Goal: Entertainment & Leisure: Consume media (video, audio)

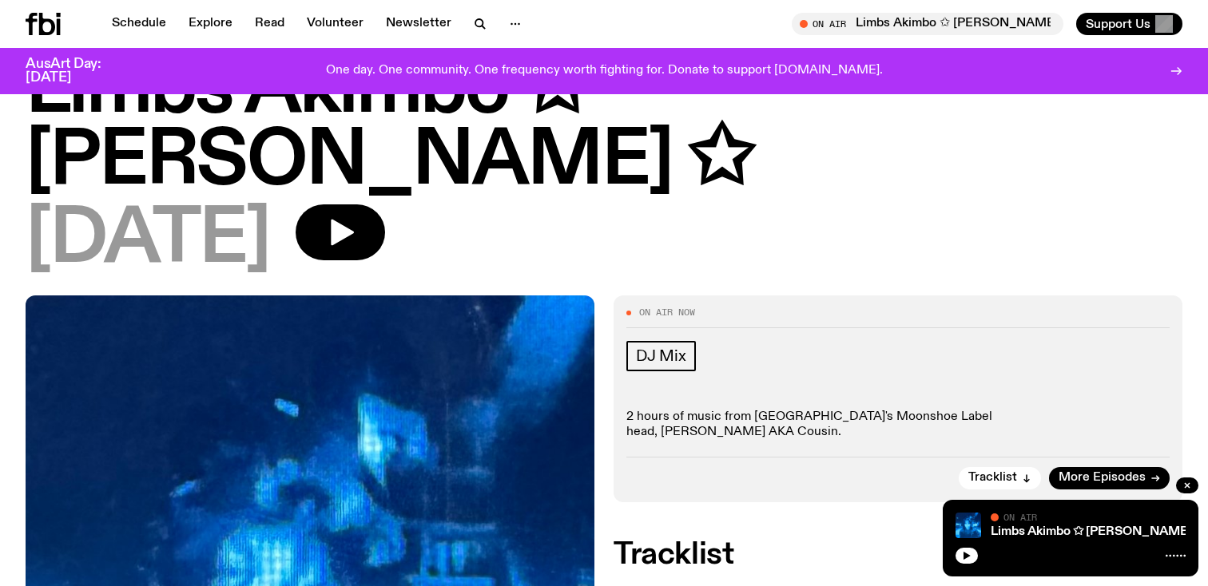
scroll to position [72, 0]
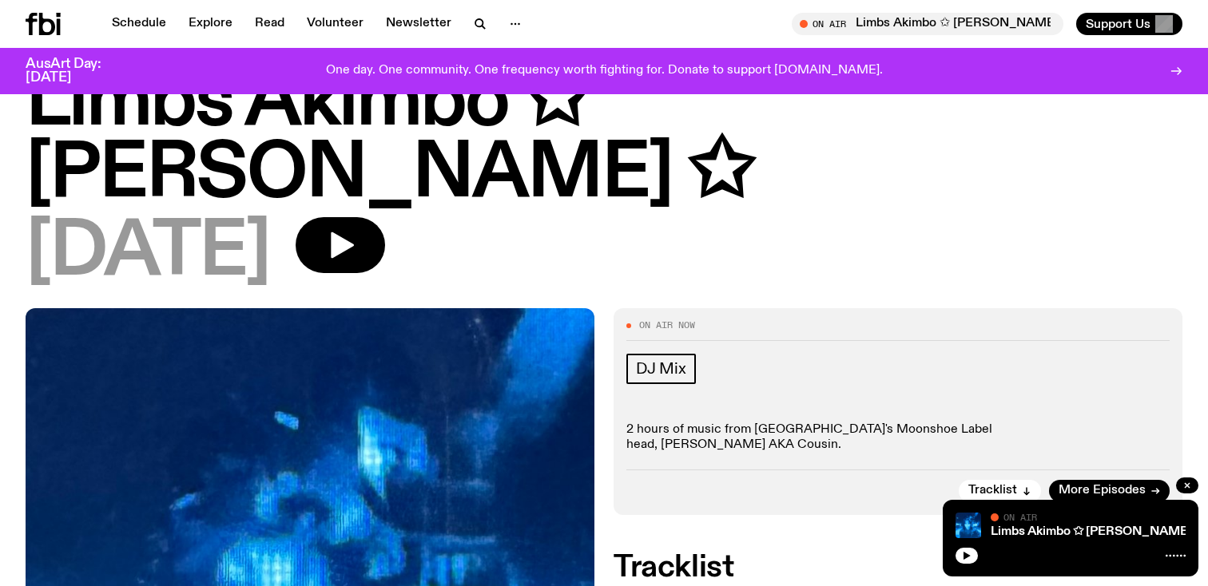
click at [346, 117] on h1 "Limbs Akimbo ✩ [PERSON_NAME] ✩" at bounding box center [604, 139] width 1157 height 144
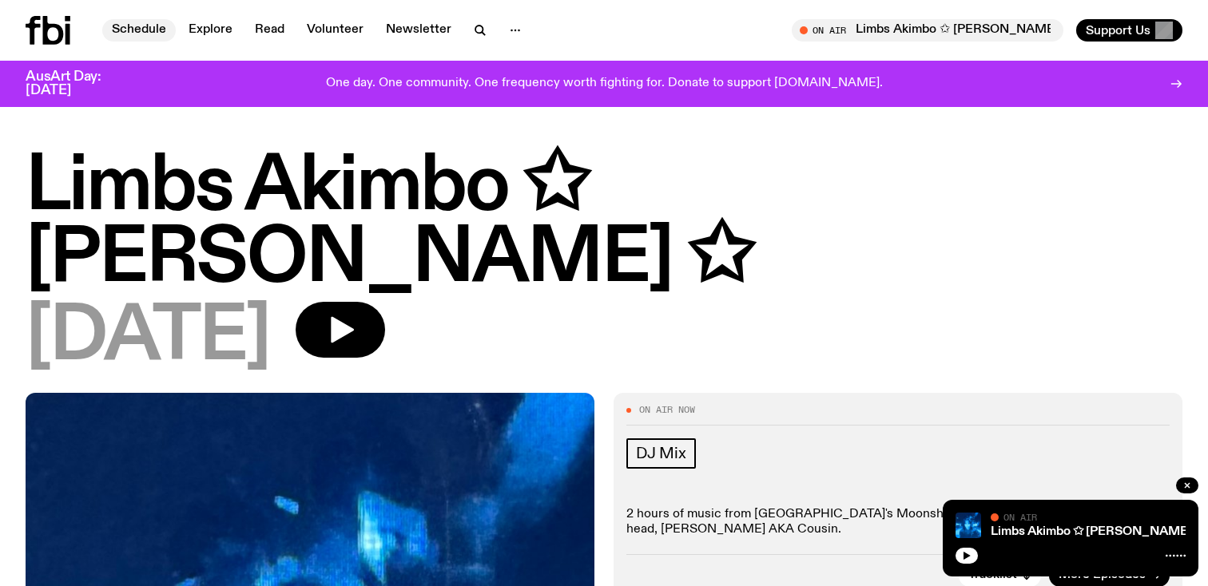
click at [125, 37] on link "Schedule" at bounding box center [139, 30] width 74 height 22
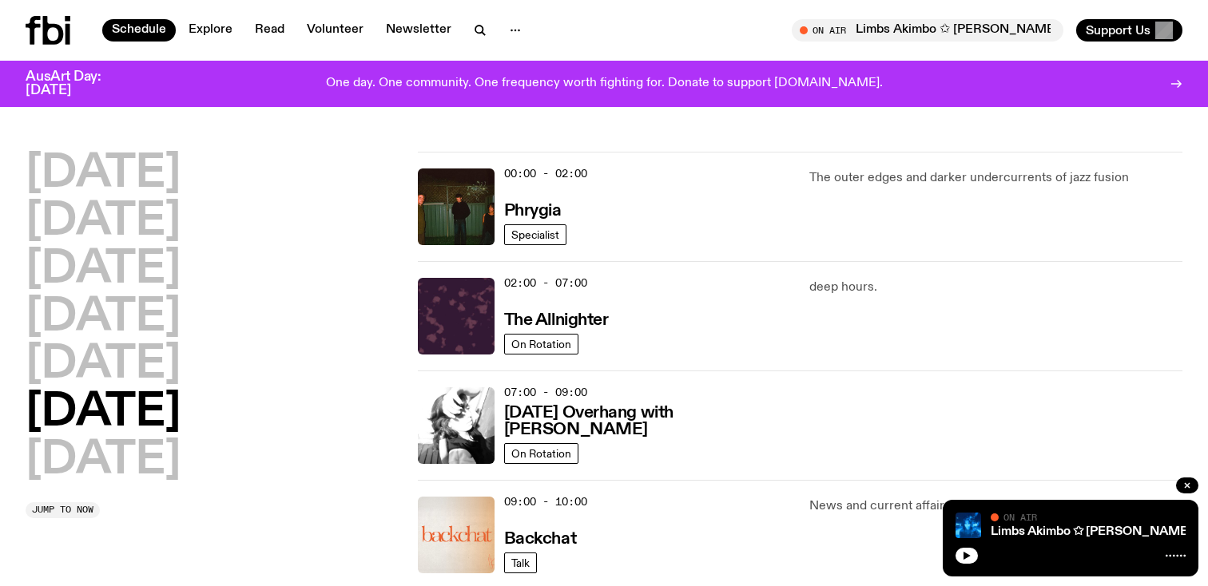
click at [141, 399] on h2 "Saturday" at bounding box center [103, 413] width 155 height 45
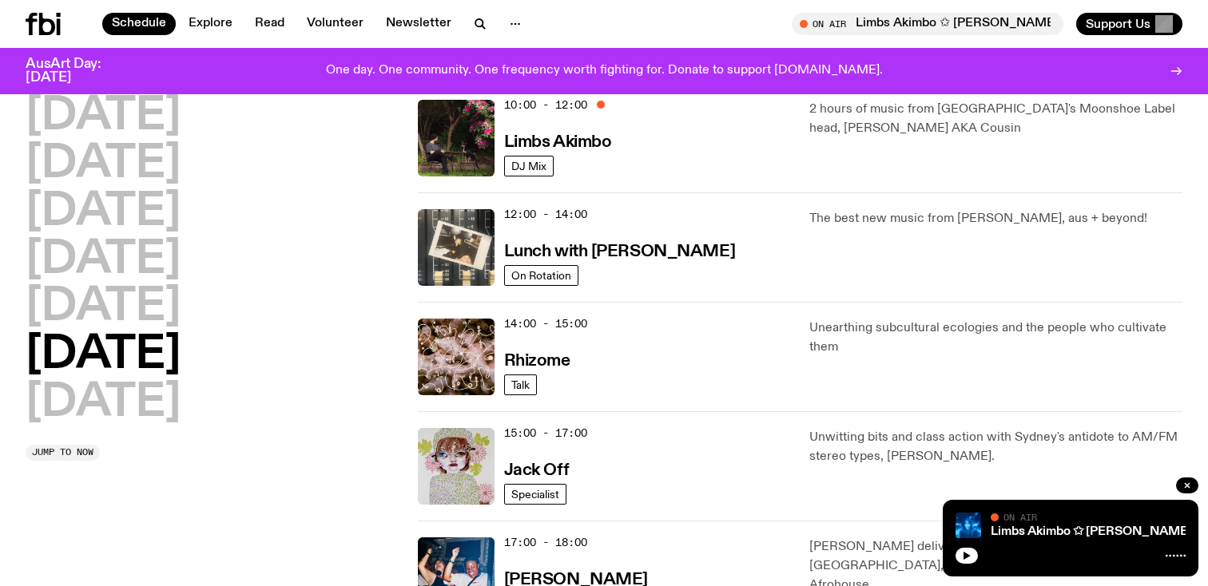
scroll to position [447, 0]
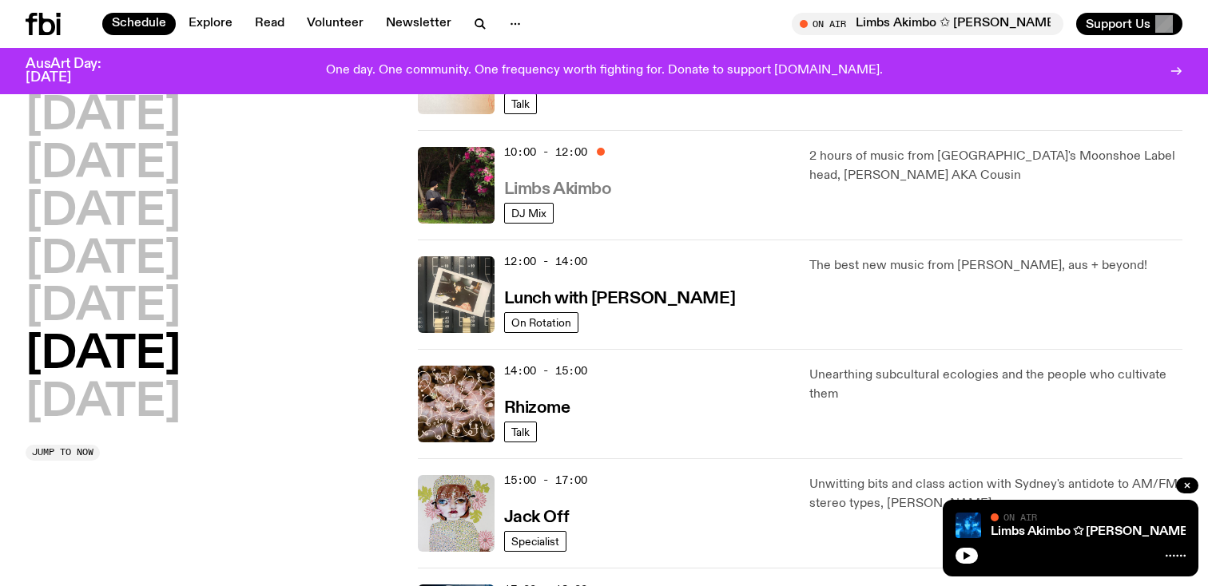
click at [570, 191] on h3 "Limbs Akimbo" at bounding box center [558, 189] width 108 height 17
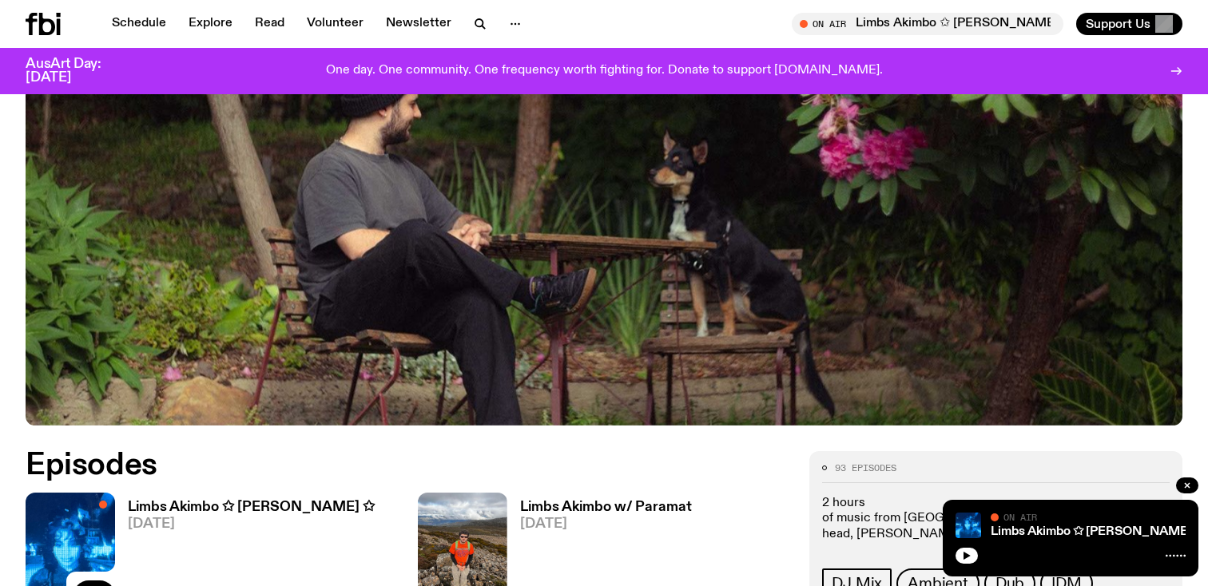
scroll to position [591, 0]
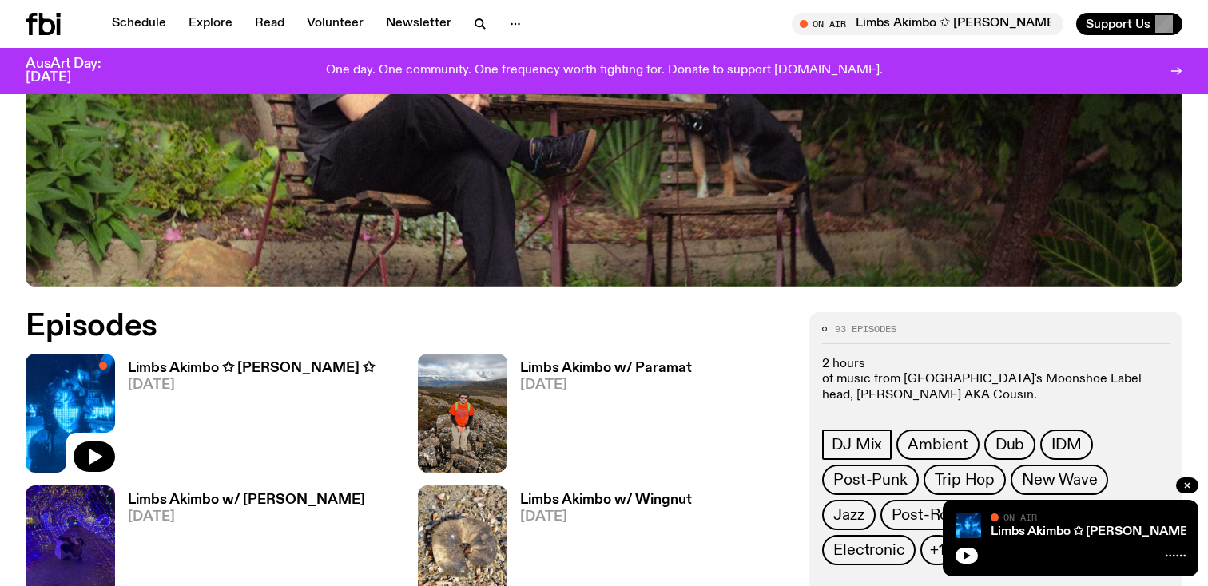
click at [560, 366] on h3 "Limbs Akimbo w/ Paramat" at bounding box center [606, 369] width 172 height 14
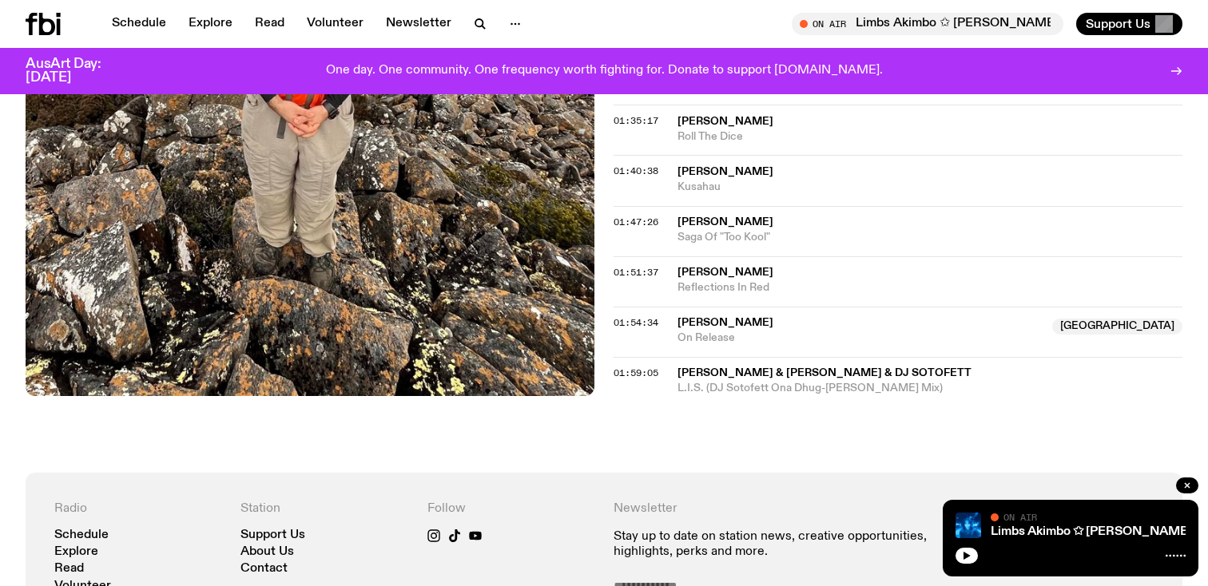
scroll to position [1554, 0]
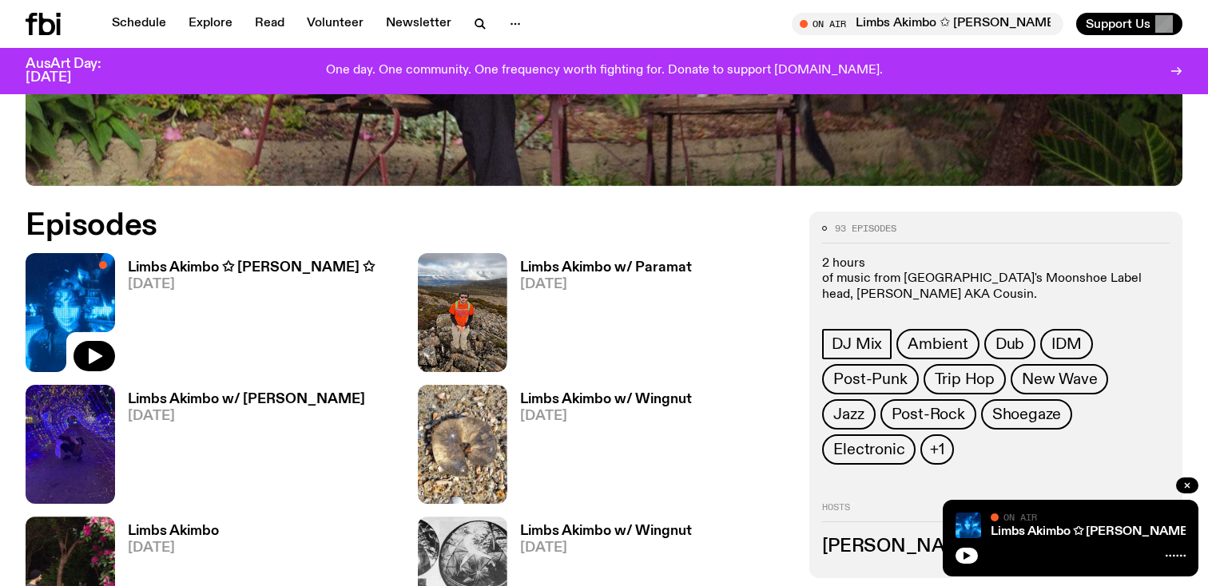
scroll to position [731, 0]
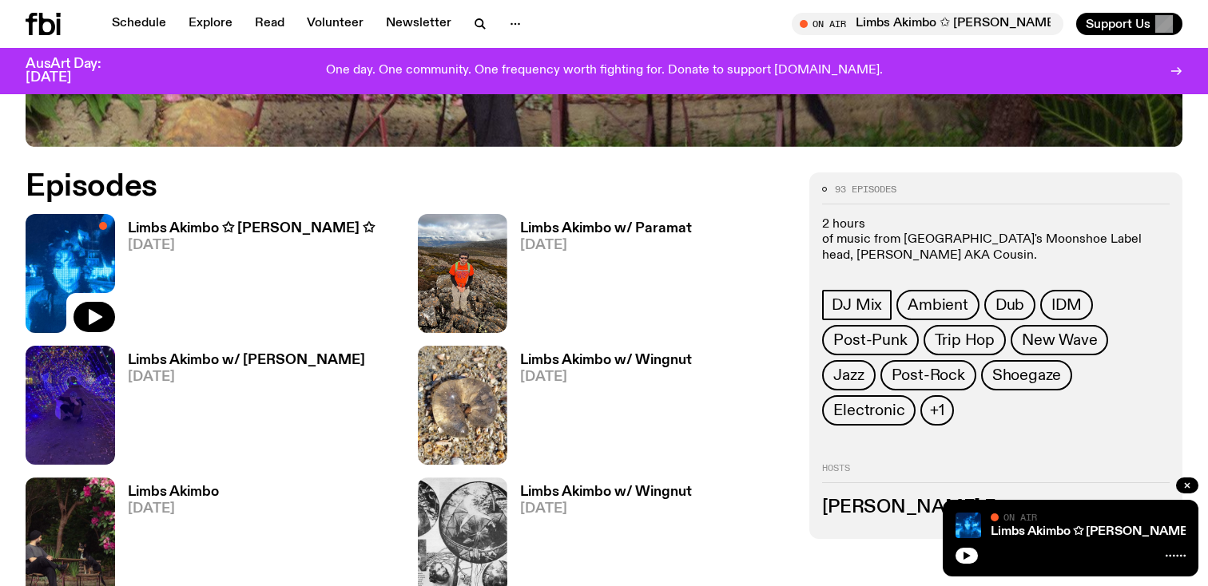
click at [558, 355] on h3 "Limbs Akimbo w/ Wingnut" at bounding box center [606, 361] width 172 height 14
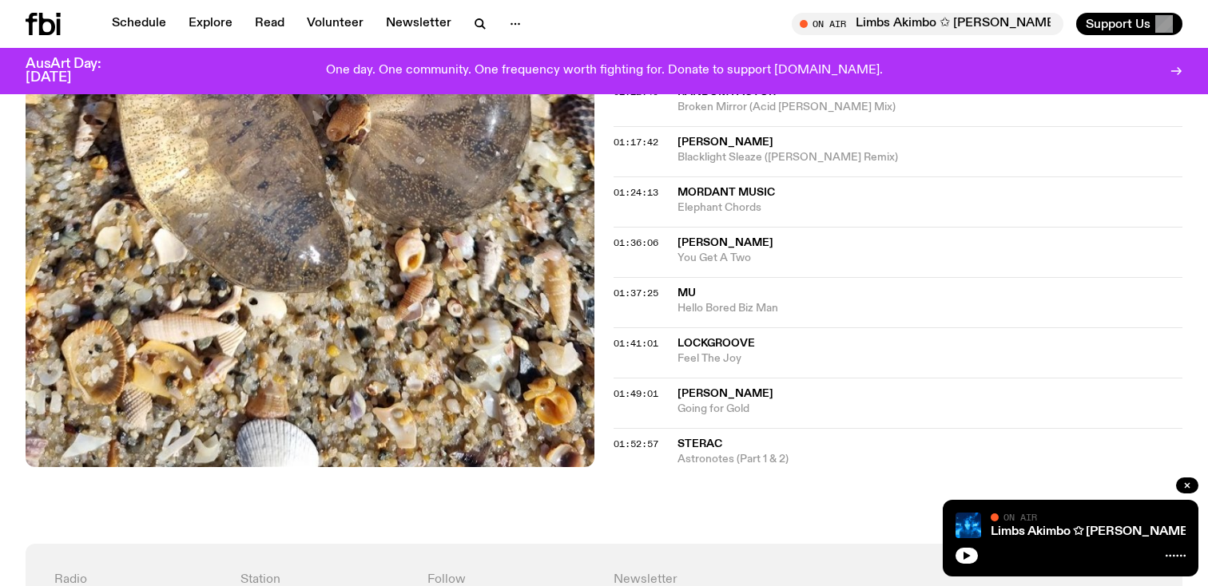
scroll to position [1171, 0]
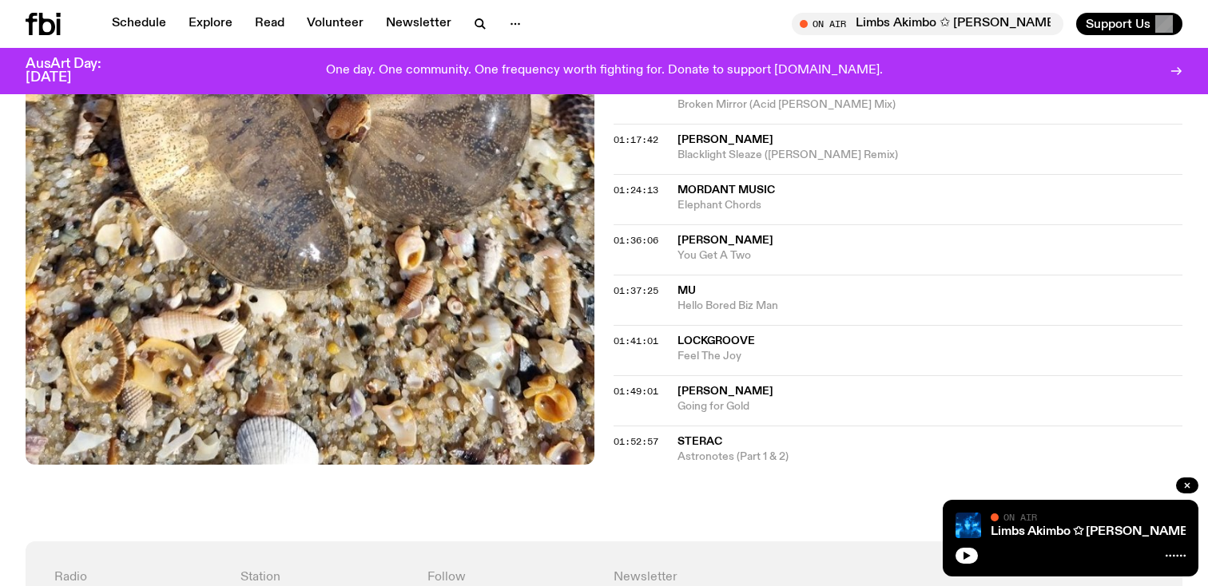
click at [368, 133] on img at bounding box center [310, 86] width 569 height 758
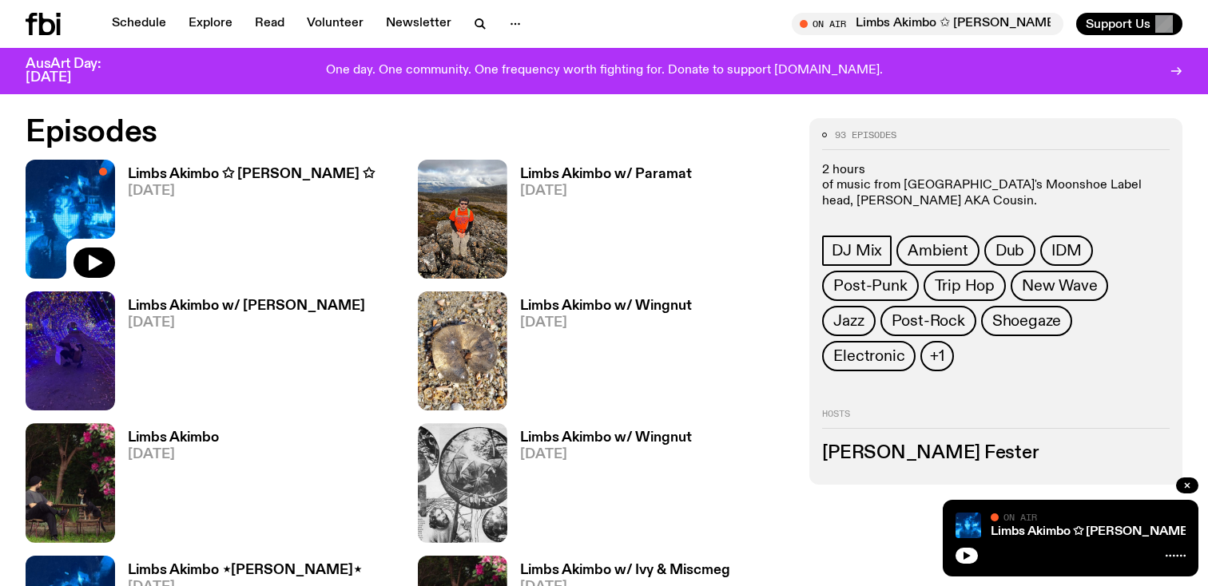
scroll to position [807, 0]
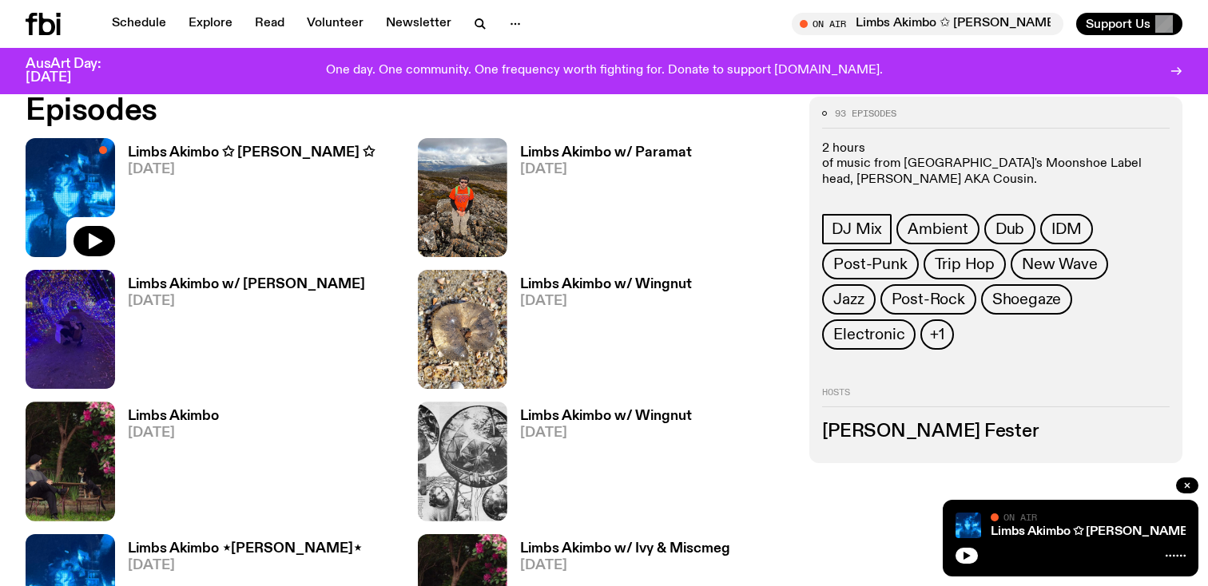
click at [189, 278] on h3 "Limbs Akimbo w/ Hugh" at bounding box center [246, 285] width 237 height 14
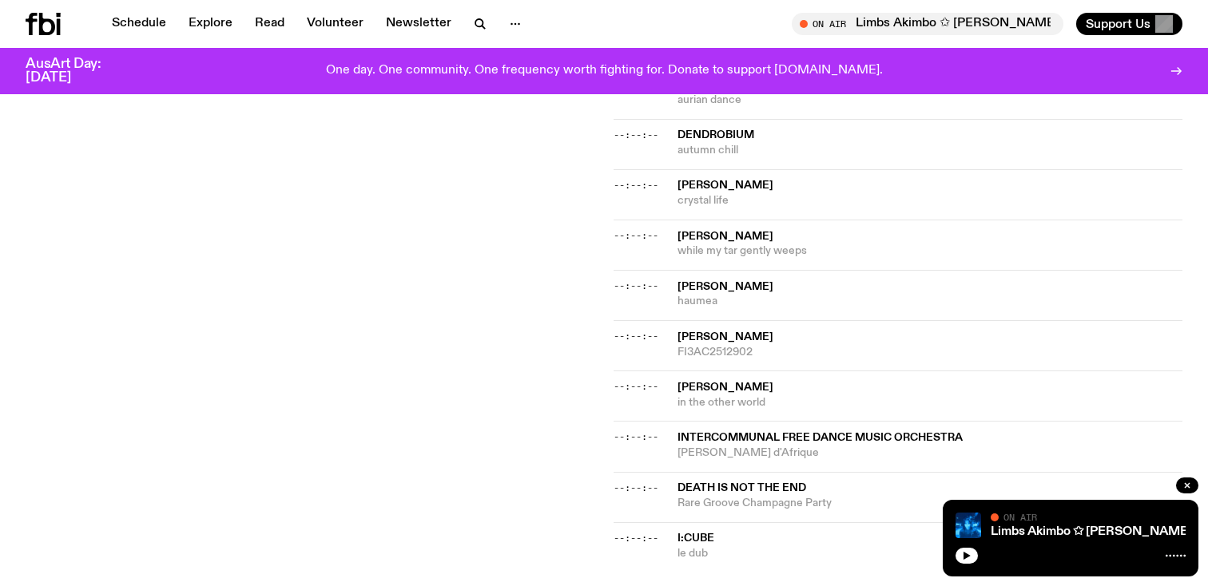
scroll to position [745, 0]
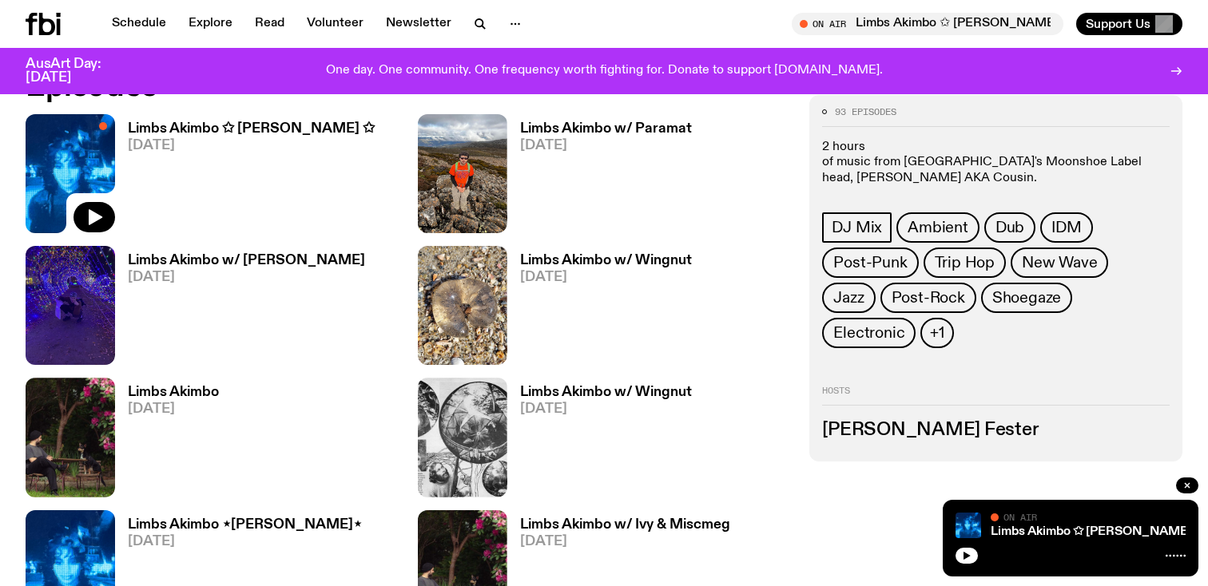
scroll to position [833, 0]
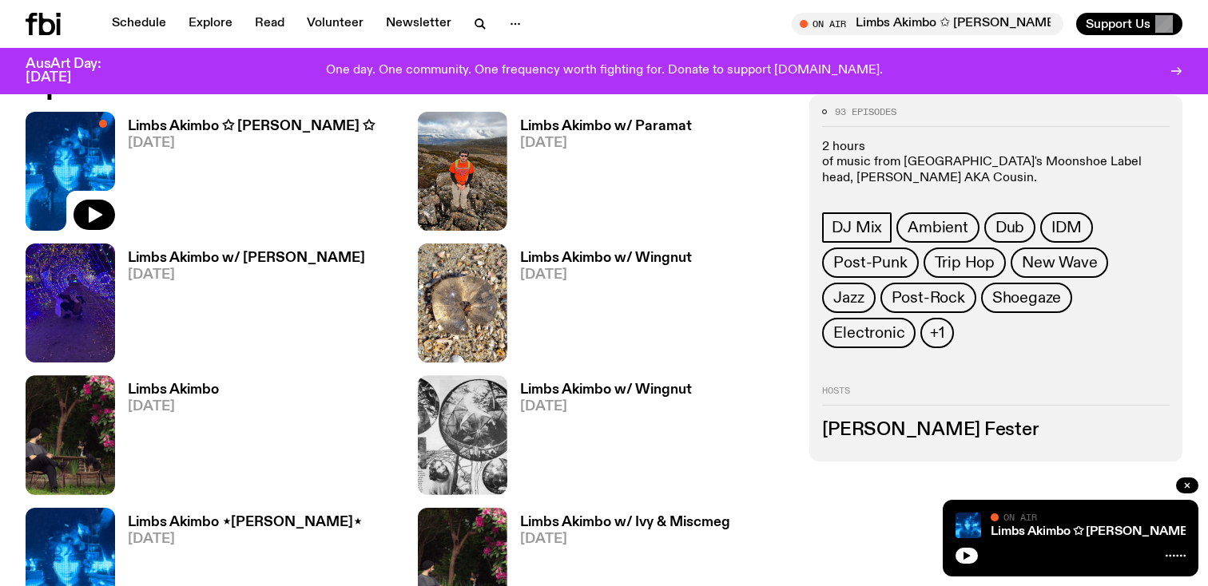
click at [197, 385] on h3 "Limbs Akimbo" at bounding box center [173, 390] width 91 height 14
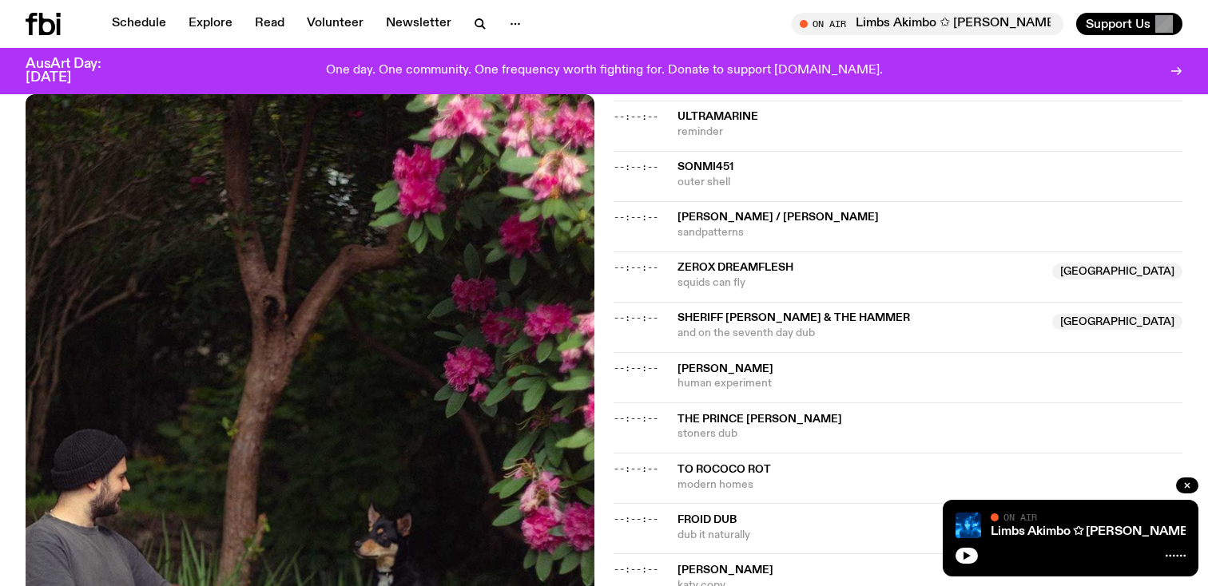
scroll to position [541, 0]
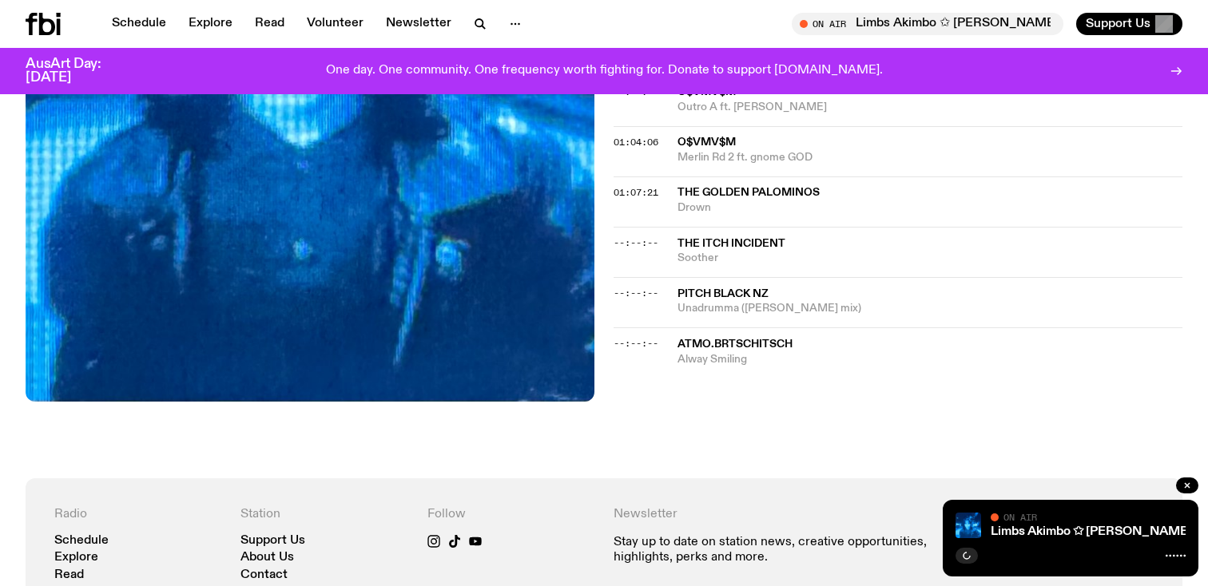
scroll to position [550, 0]
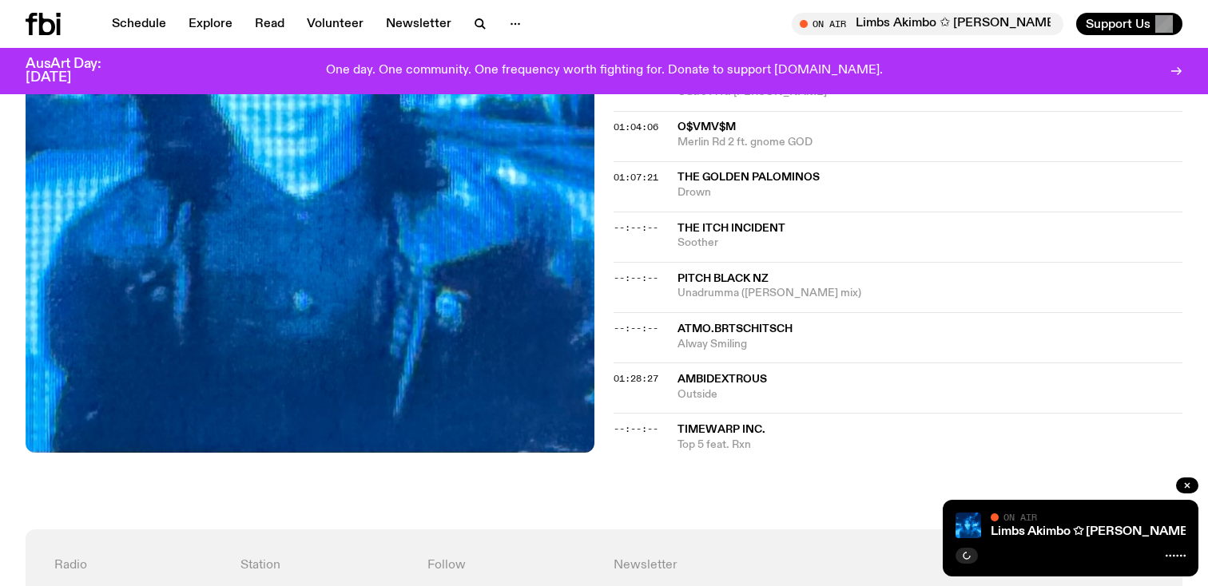
scroll to position [712, 0]
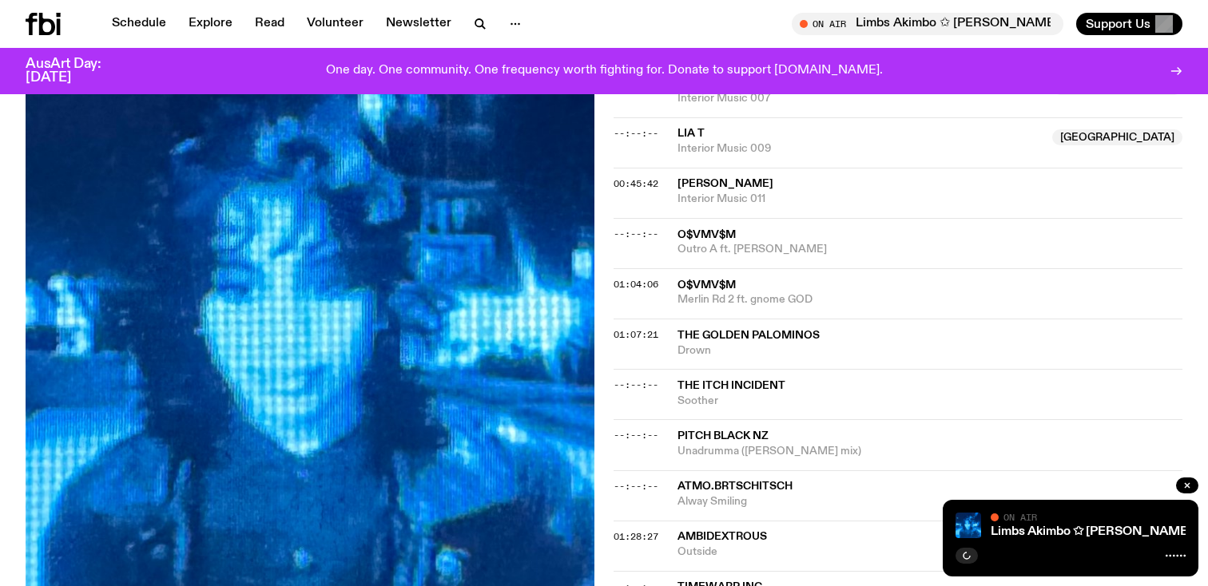
scroll to position [976, 0]
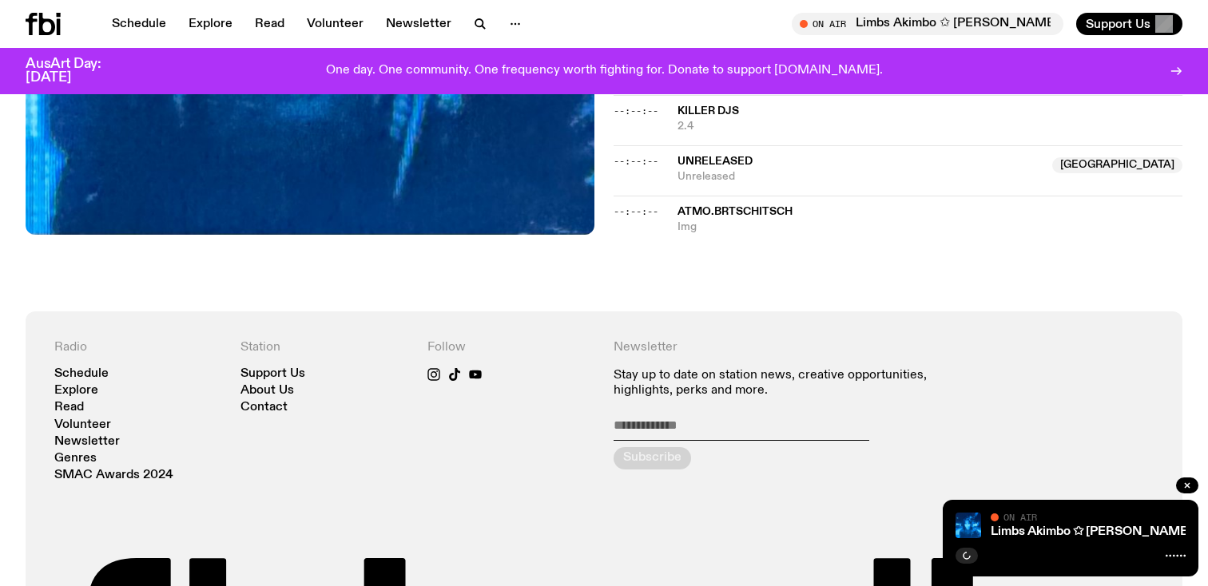
scroll to position [1246, 0]
